Goal: Information Seeking & Learning: Find specific fact

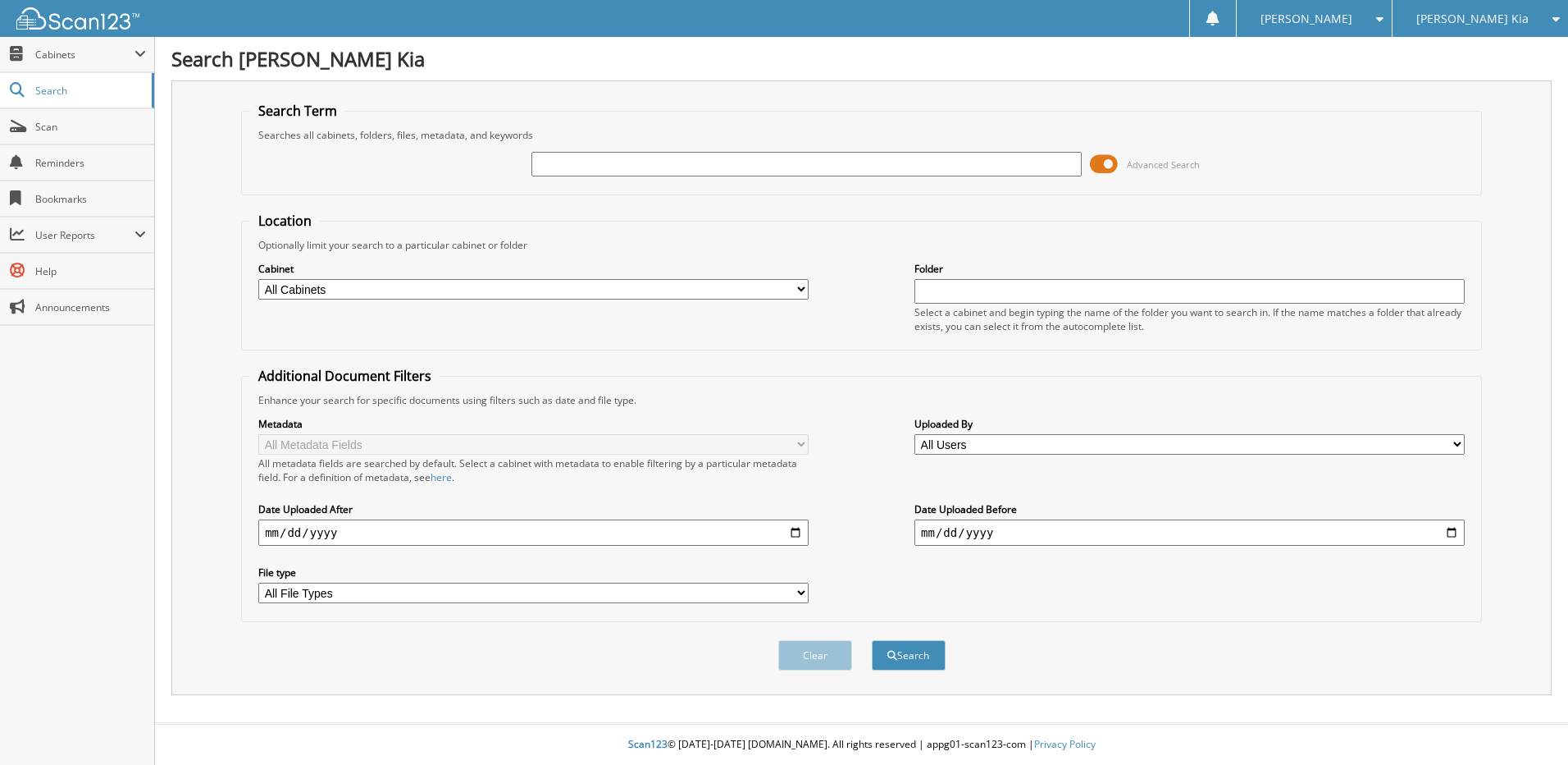
click at [560, 167] on input "text" at bounding box center [807, 164] width 551 height 25
click at [555, 170] on input "text" at bounding box center [807, 164] width 551 height 25
paste input "595765"
type input "595765"
click at [872, 640] on button "Search" at bounding box center [909, 655] width 74 height 31
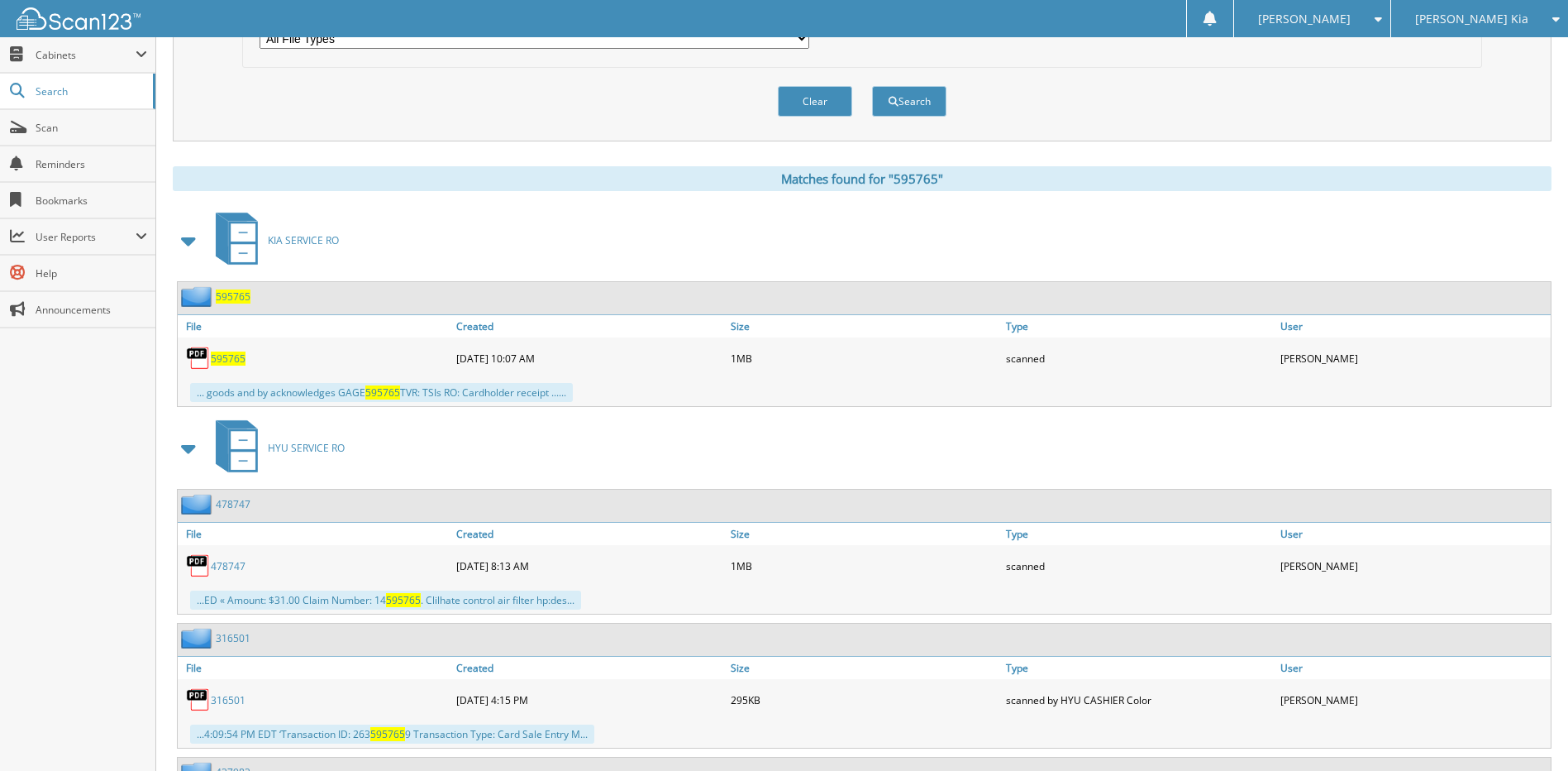
scroll to position [578, 0]
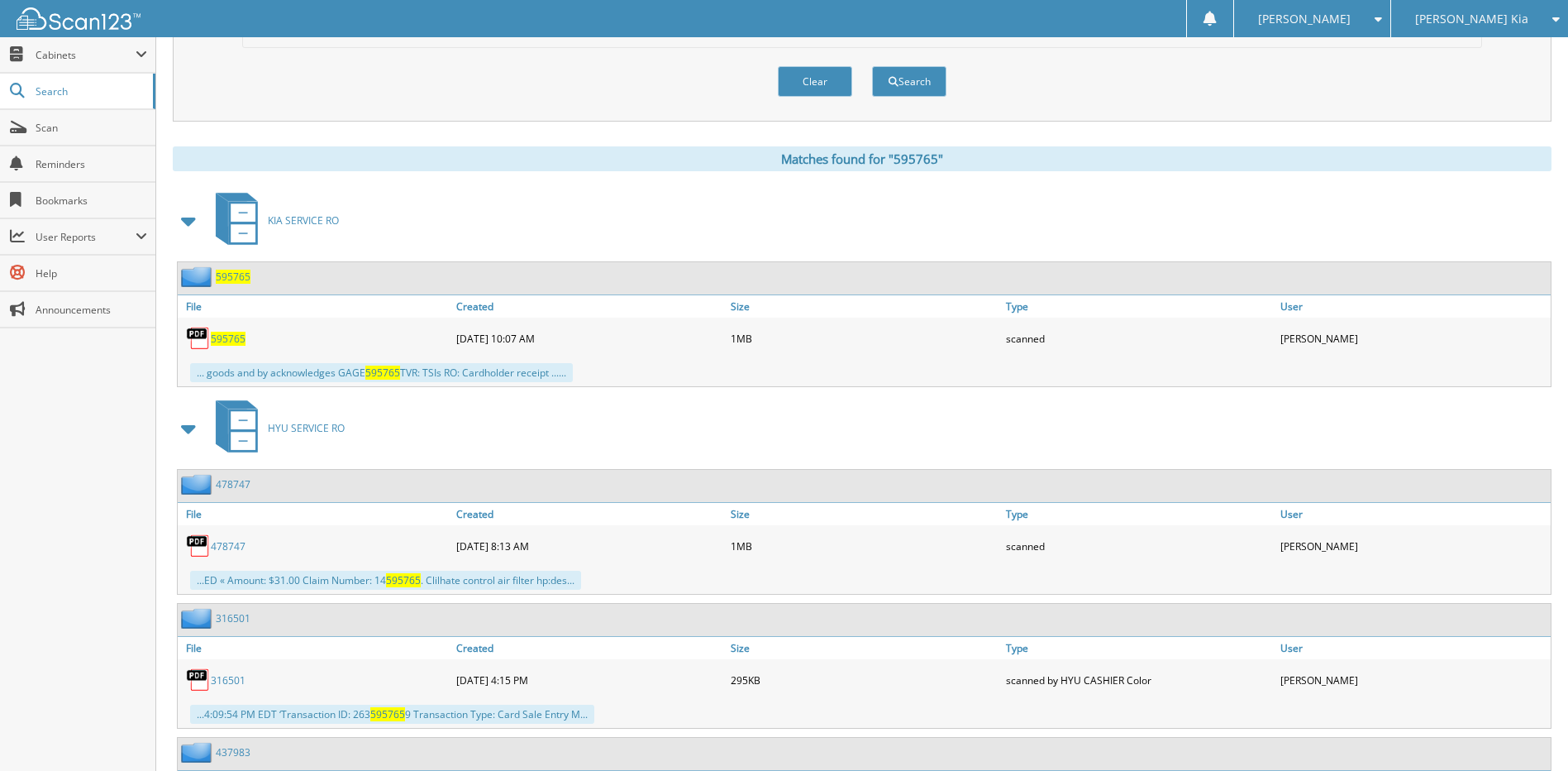
click at [235, 342] on span "595765" at bounding box center [228, 338] width 35 height 14
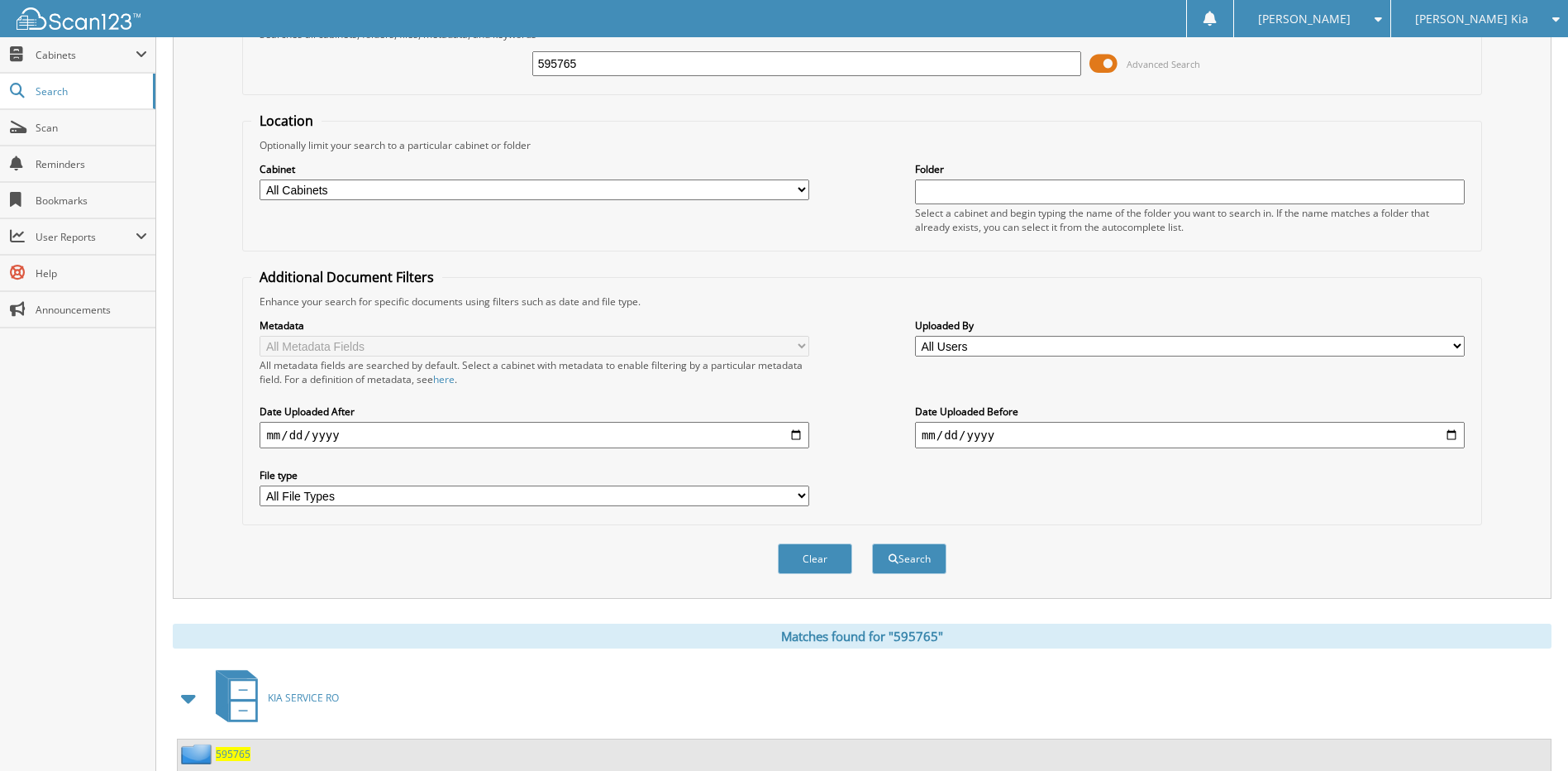
scroll to position [82, 0]
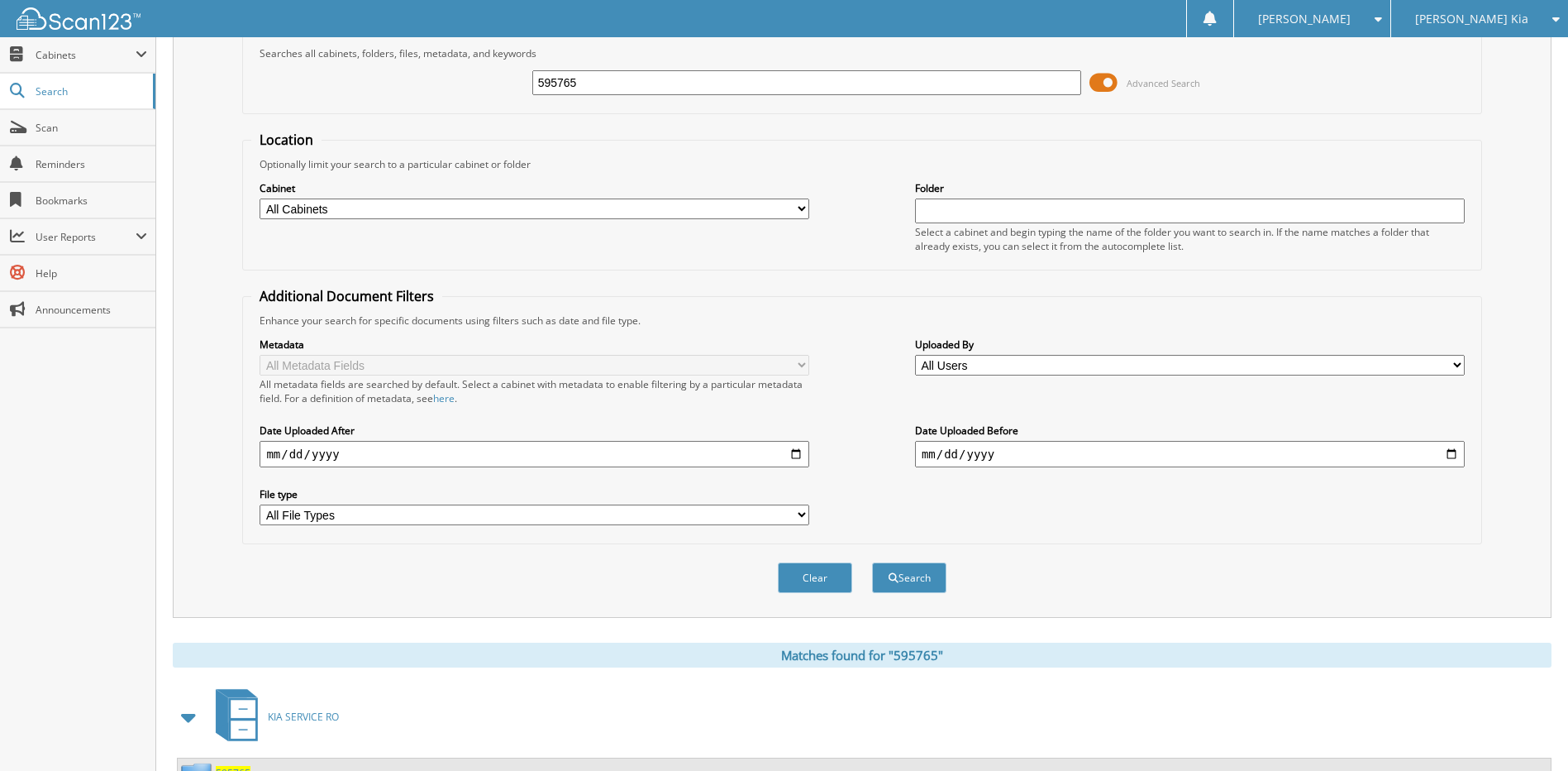
drag, startPoint x: 589, startPoint y: 97, endPoint x: 563, endPoint y: 89, distance: 27.2
click at [549, 99] on div "595765 Advanced Search" at bounding box center [862, 83] width 1221 height 45
drag, startPoint x: 577, startPoint y: 82, endPoint x: 490, endPoint y: 88, distance: 87.2
click at [490, 88] on div "595765 Advanced Search" at bounding box center [862, 83] width 1221 height 45
type input "595769"
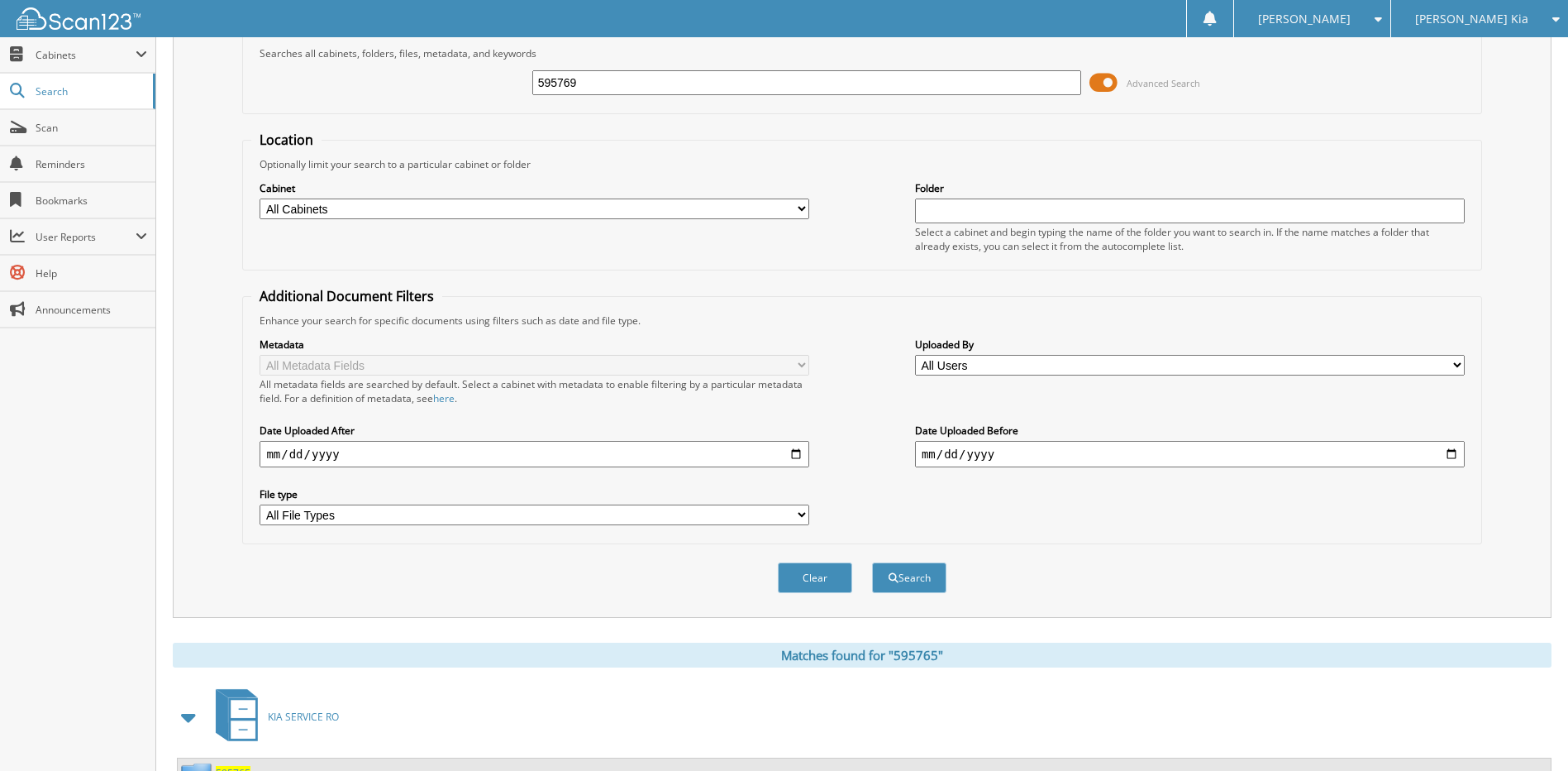
click at [872, 563] on button "Search" at bounding box center [909, 578] width 75 height 31
